Goal: Task Accomplishment & Management: Use online tool/utility

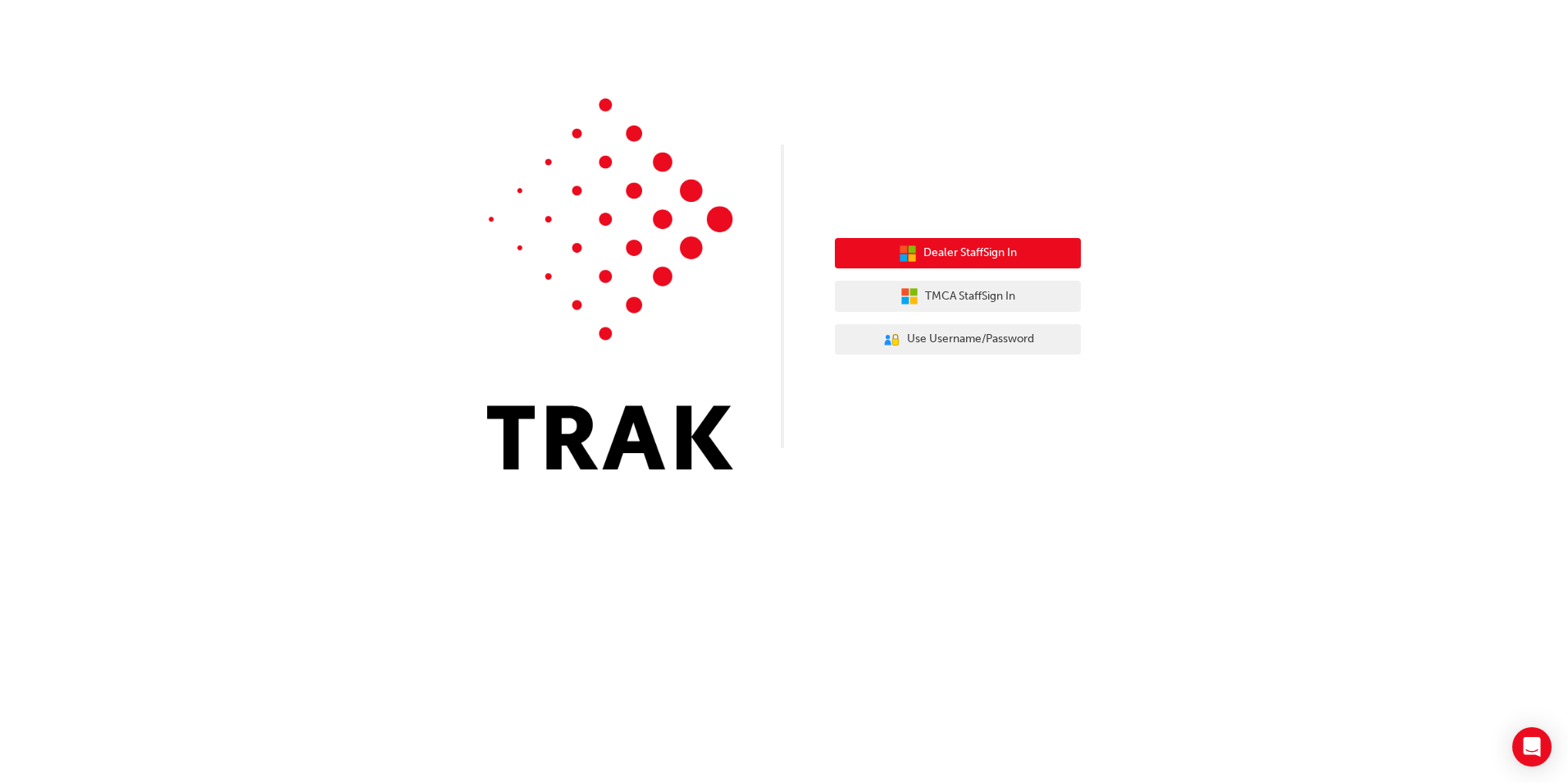
click at [973, 258] on span "Dealer Staff Sign In" at bounding box center [970, 253] width 93 height 19
